Goal: Information Seeking & Learning: Learn about a topic

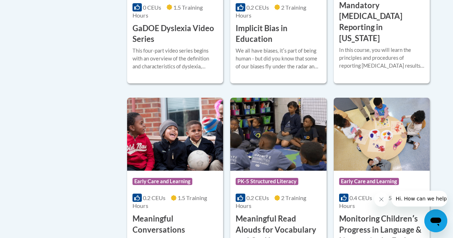
scroll to position [967, 0]
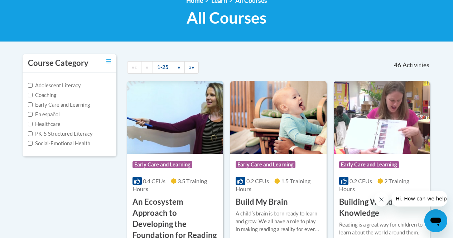
scroll to position [179, 0]
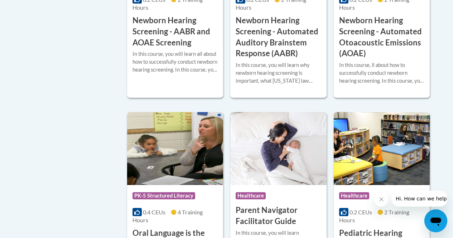
scroll to position [1629, 0]
